Goal: Contribute content: Contribute content

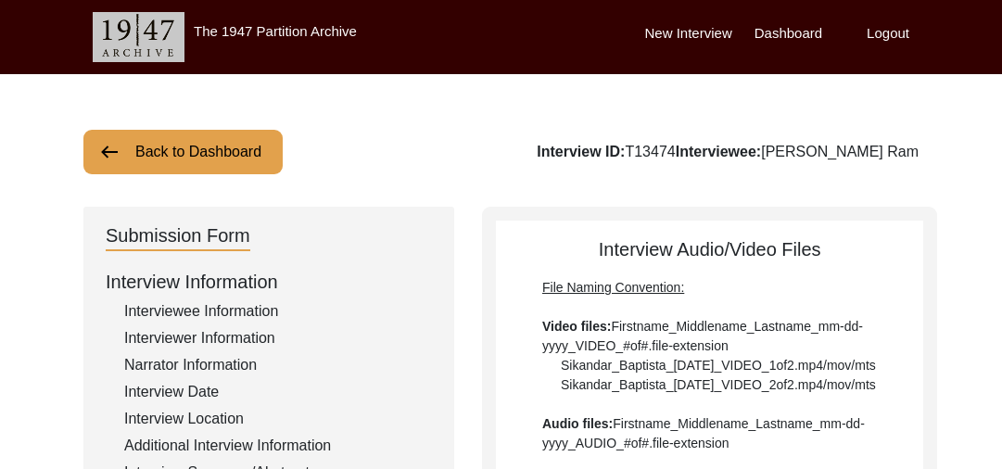
scroll to position [2615, 0]
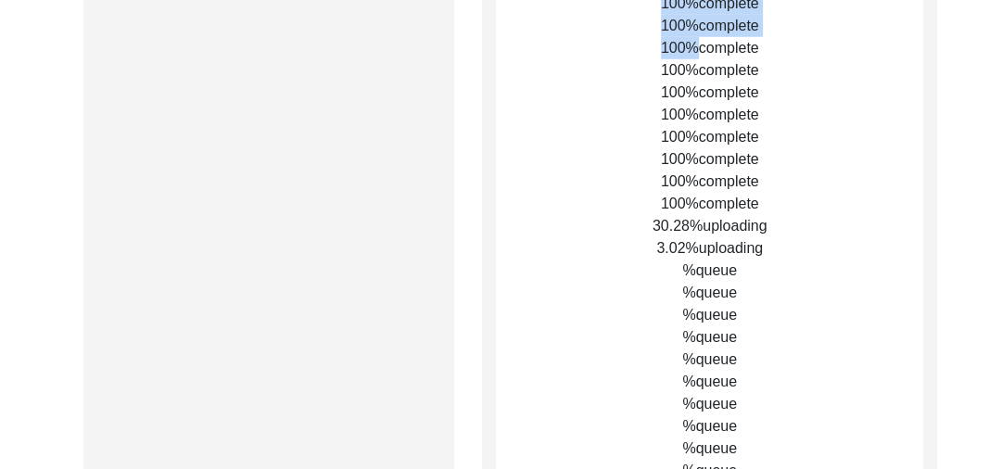
scroll to position [4018, 0]
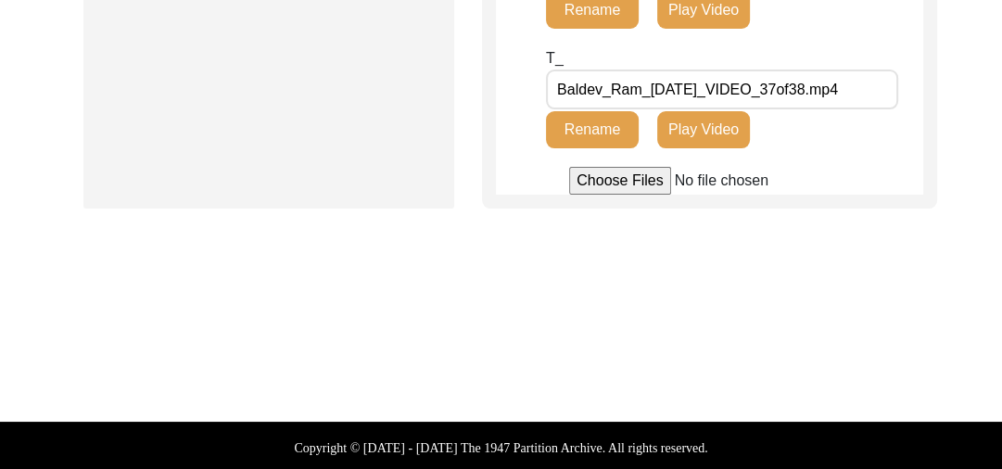
scroll to position [5089, 0]
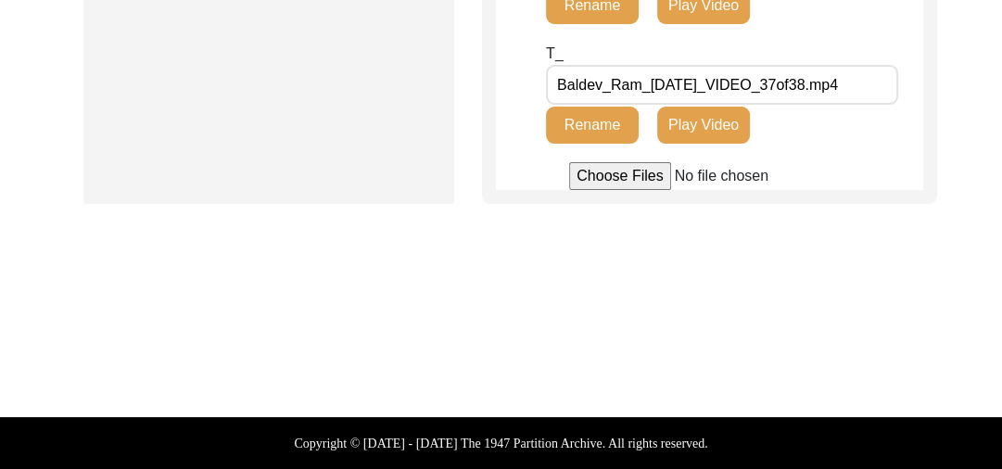
click at [612, 178] on input "file" at bounding box center [709, 176] width 281 height 28
type input "C:\fakepath\Baldev_Ram_[DATE]_BROLL_1of69.mp4"
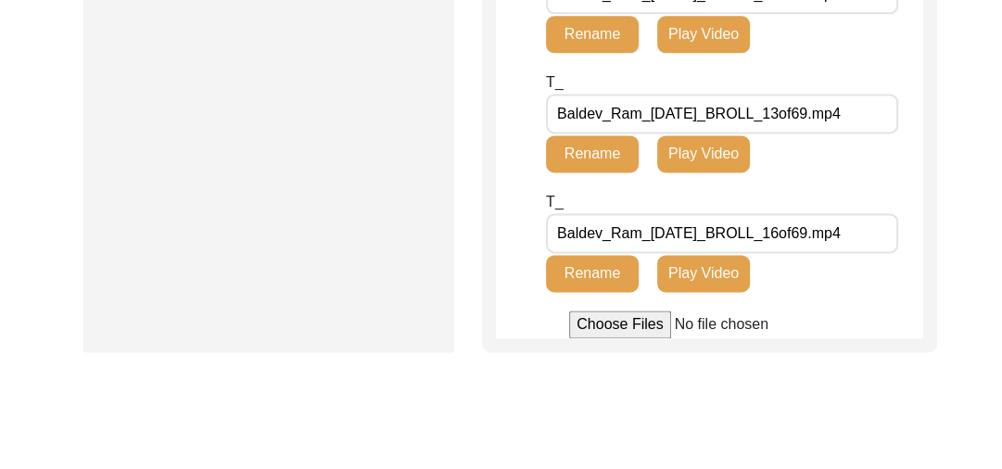
scroll to position [6794, 0]
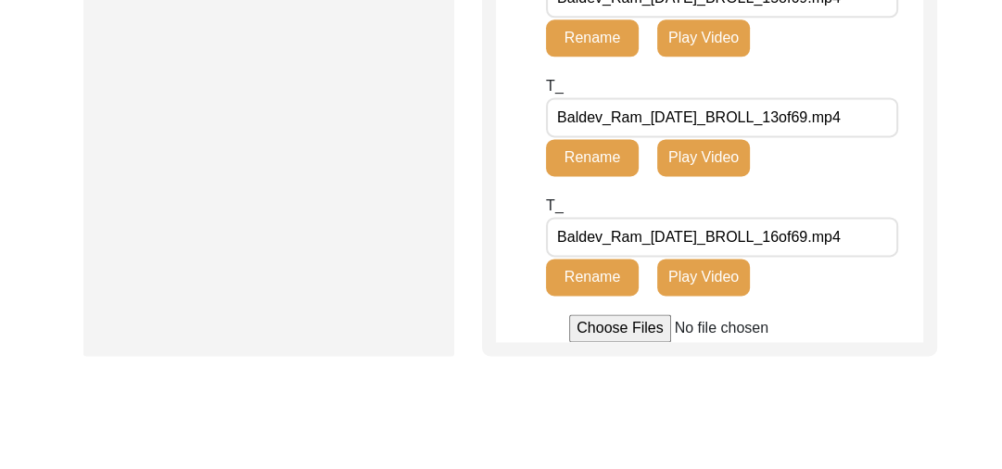
click at [617, 342] on input "file" at bounding box center [709, 328] width 281 height 28
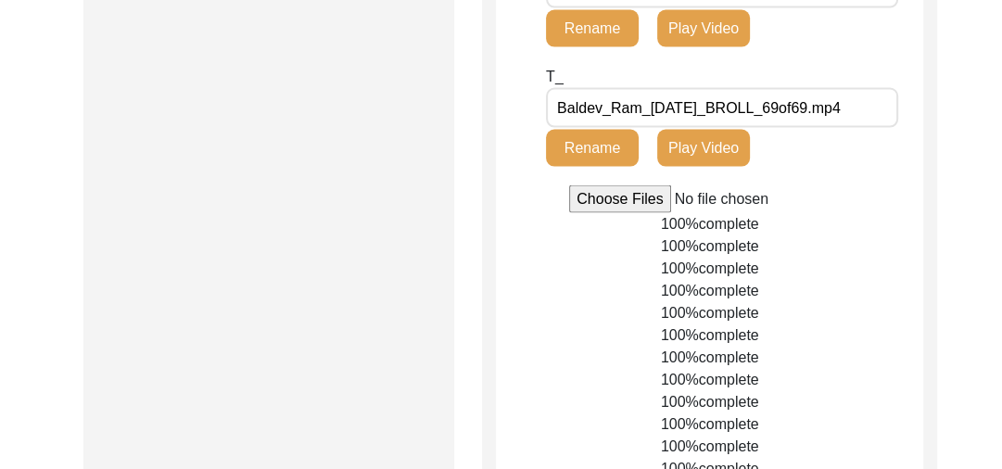
scroll to position [12690, 0]
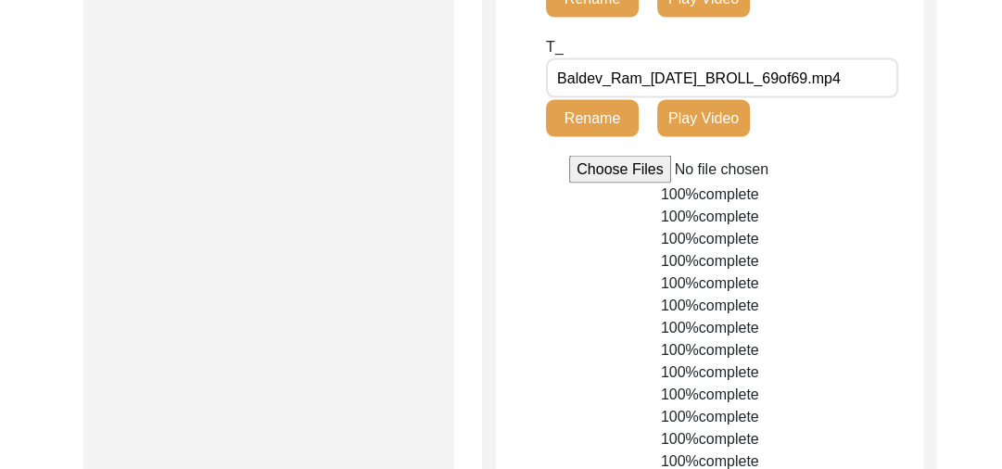
click at [604, 183] on input "file" at bounding box center [709, 170] width 281 height 28
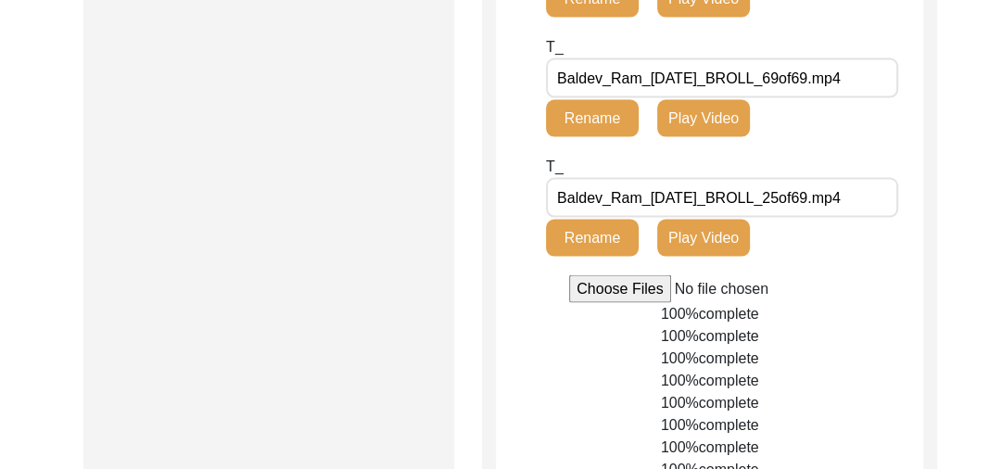
click at [604, 303] on input "file" at bounding box center [709, 289] width 281 height 28
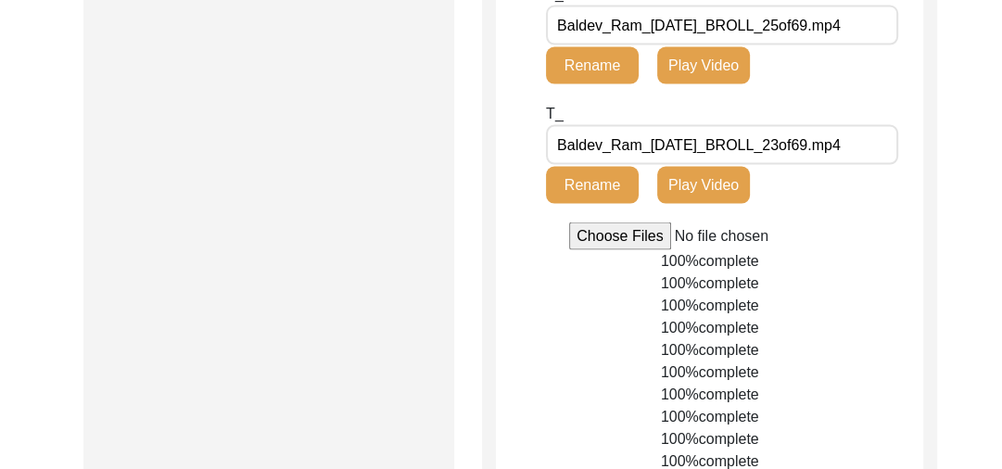
scroll to position [12838, 0]
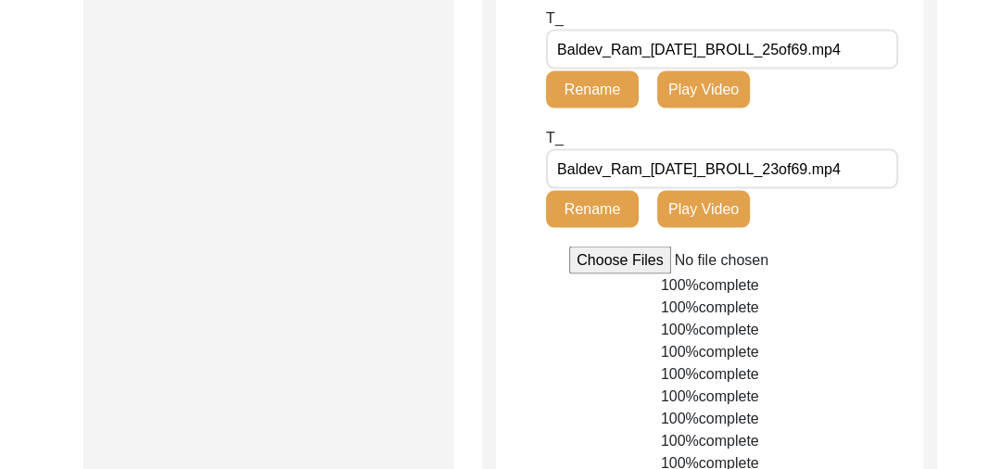
click at [621, 274] on input "file" at bounding box center [709, 260] width 281 height 28
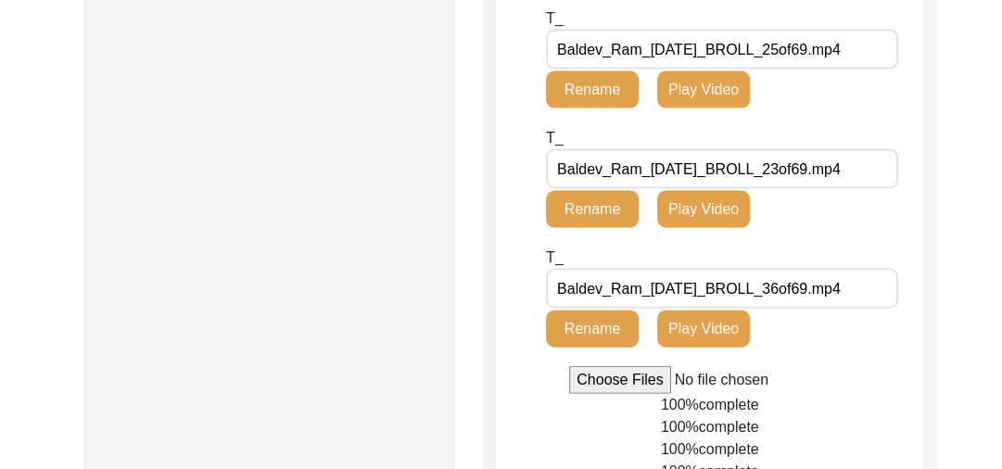
click at [604, 394] on input "file" at bounding box center [709, 380] width 281 height 28
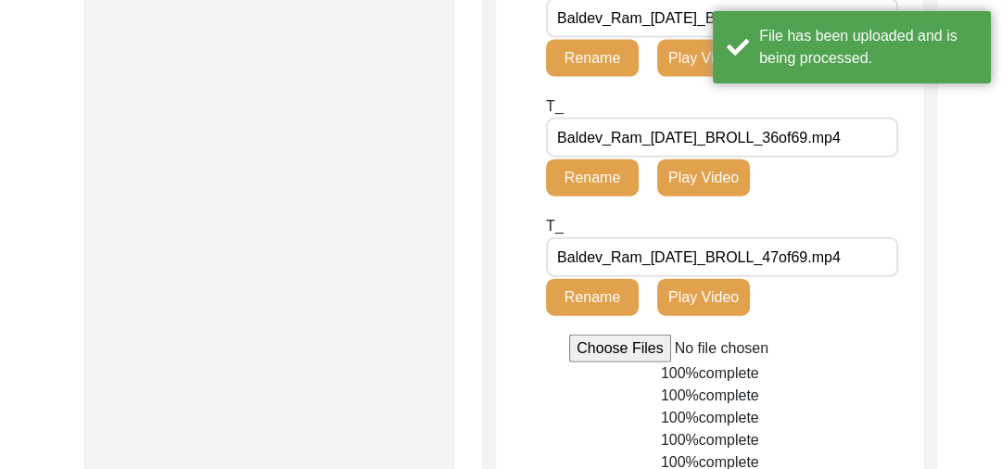
scroll to position [13014, 0]
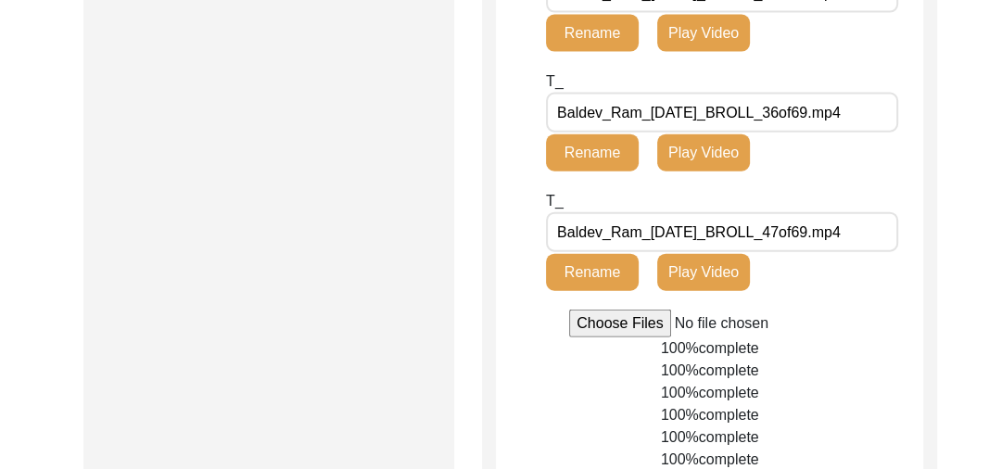
click at [627, 337] on input "file" at bounding box center [709, 323] width 281 height 28
type input "C:\fakepath\Baldev_Ram_[DATE]_BROLL_61of69.mp4"
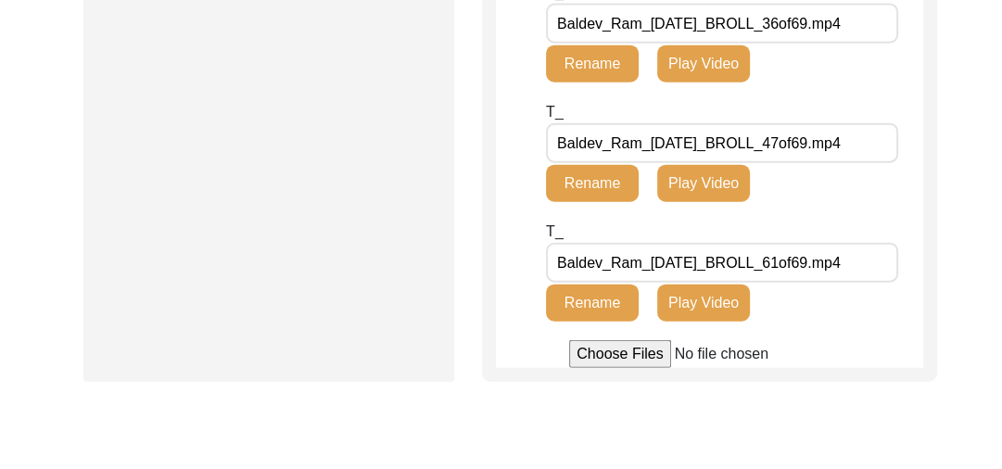
scroll to position [13133, 0]
